Goal: Transaction & Acquisition: Purchase product/service

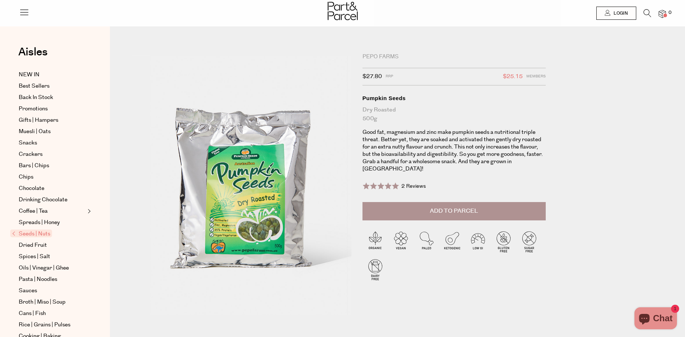
click at [459, 207] on span "Add to Parcel" at bounding box center [454, 211] width 48 height 8
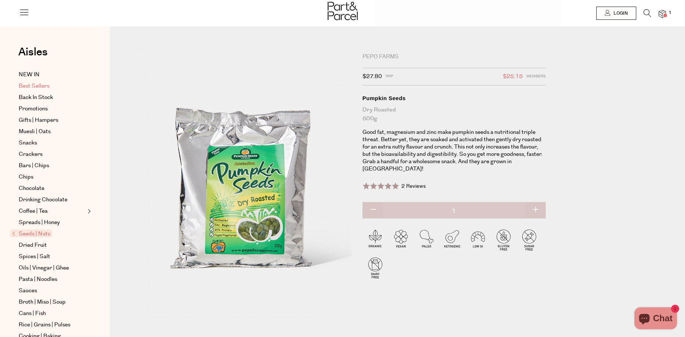
click at [35, 84] on span "Best Sellers" at bounding box center [34, 86] width 31 height 9
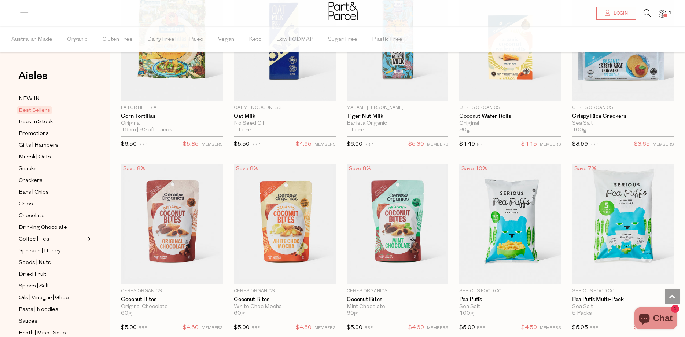
scroll to position [1231, 0]
click at [30, 213] on span "Chocolate" at bounding box center [32, 216] width 26 height 9
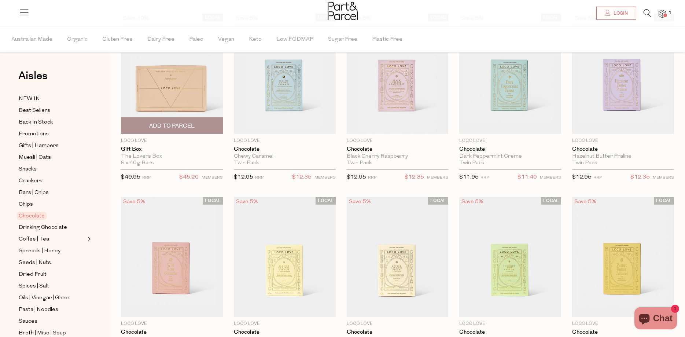
scroll to position [112, 0]
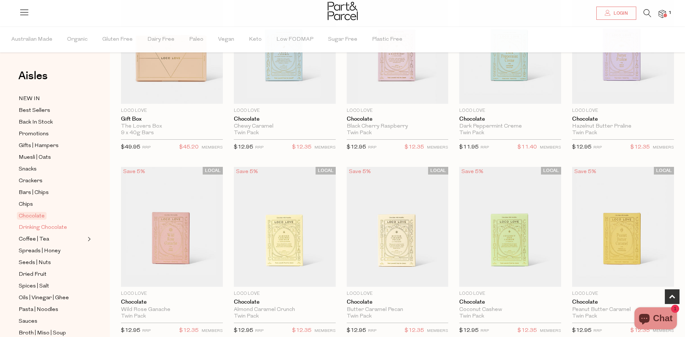
click at [52, 224] on span "Drinking Chocolate" at bounding box center [43, 227] width 48 height 9
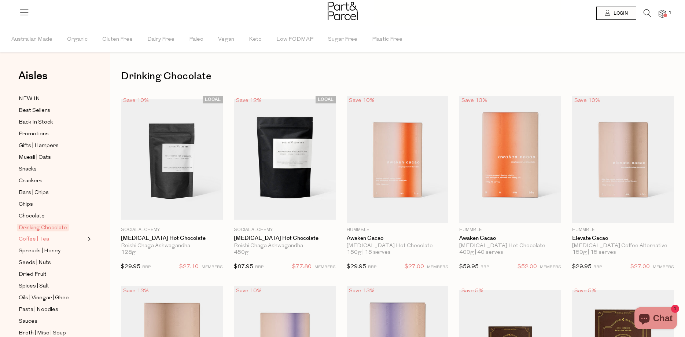
click at [38, 235] on span "Coffee | Tea" at bounding box center [34, 239] width 30 height 9
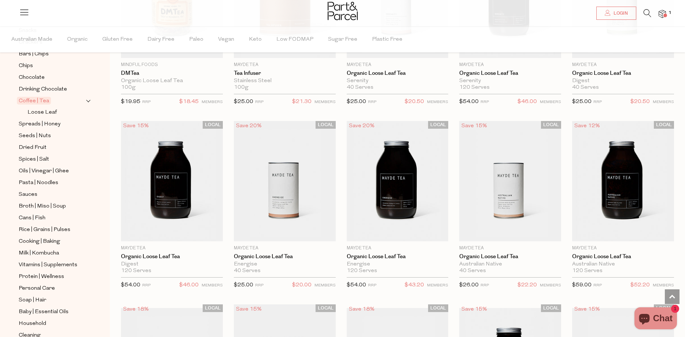
scroll to position [1455, 0]
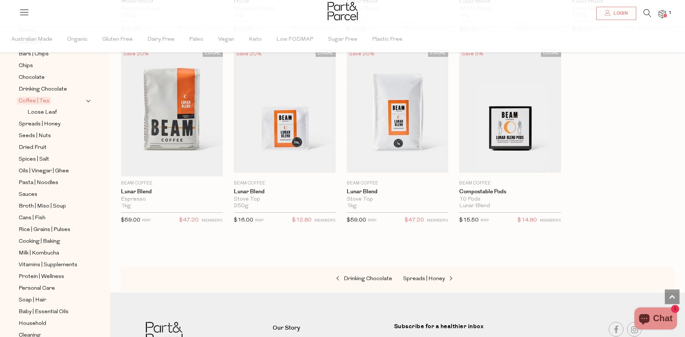
scroll to position [3225, 0]
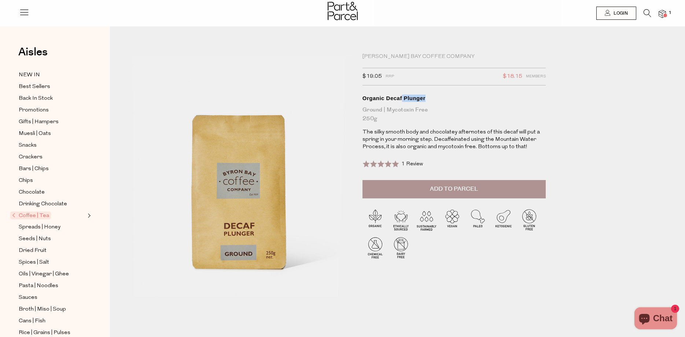
drag, startPoint x: 403, startPoint y: 98, endPoint x: 428, endPoint y: 99, distance: 24.9
click at [428, 99] on div "Organic Decaf Plunger" at bounding box center [454, 98] width 183 height 7
click at [448, 188] on span "Add to Parcel" at bounding box center [454, 189] width 48 height 8
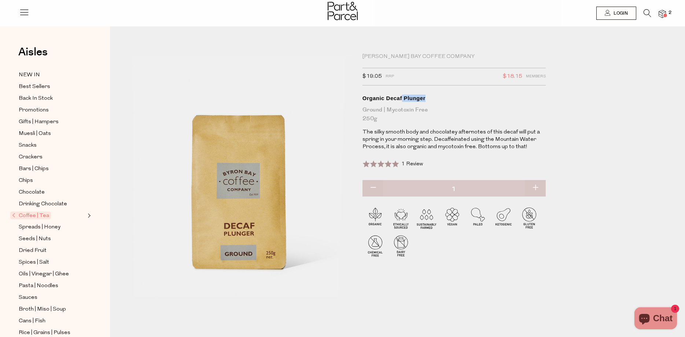
click at [663, 15] on img at bounding box center [662, 14] width 7 height 8
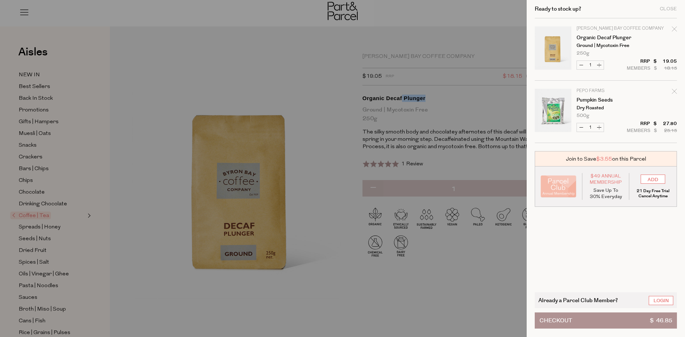
click at [599, 317] on button "Checkout $ 46.85" at bounding box center [606, 320] width 142 height 16
